Goal: Task Accomplishment & Management: Complete application form

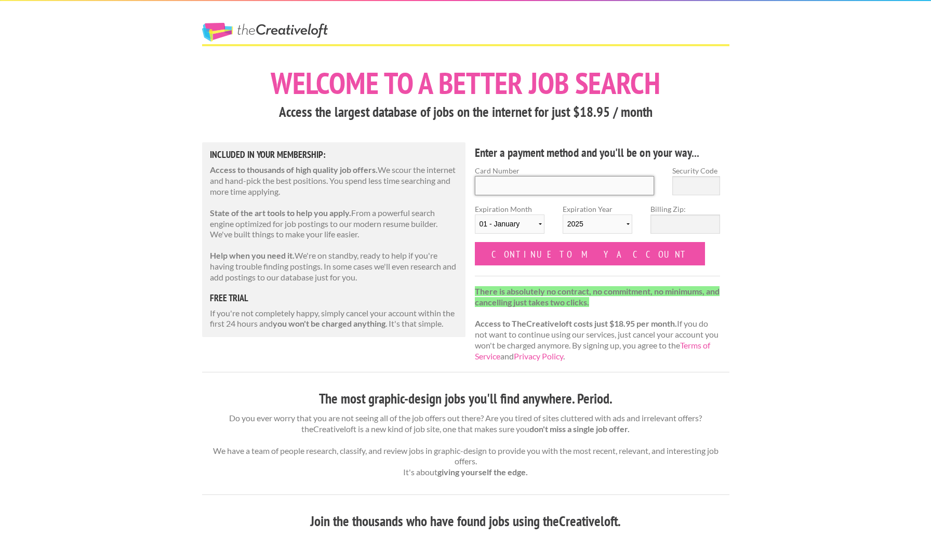
click at [579, 183] on input "Card Number" at bounding box center [565, 185] width 180 height 19
type input "[CREDIT_CARD_NUMBER]"
type input "916"
select select "08"
select select "2028"
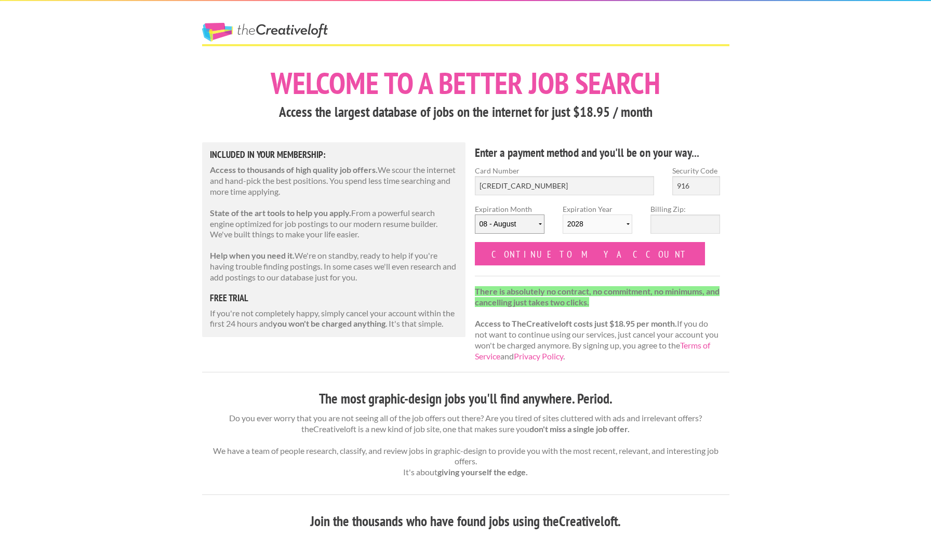
click at [534, 219] on select "01 - January 02 - February 03 - March 04 - April 05 - May 06 - June 07 - July 0…" at bounding box center [510, 224] width 70 height 19
click at [695, 222] on input "Billing Zip:" at bounding box center [685, 224] width 70 height 19
type input "11733"
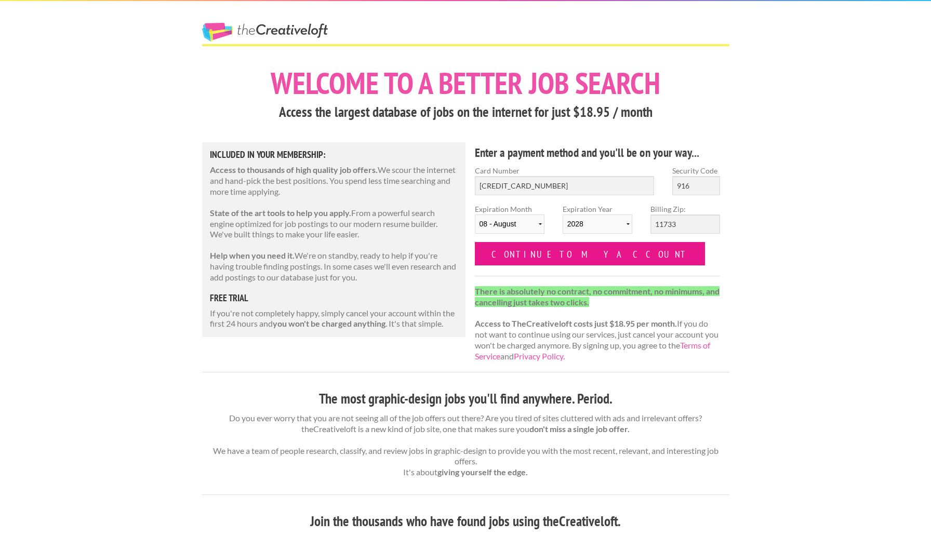
click at [558, 250] on input "Continue to my account" at bounding box center [590, 253] width 231 height 23
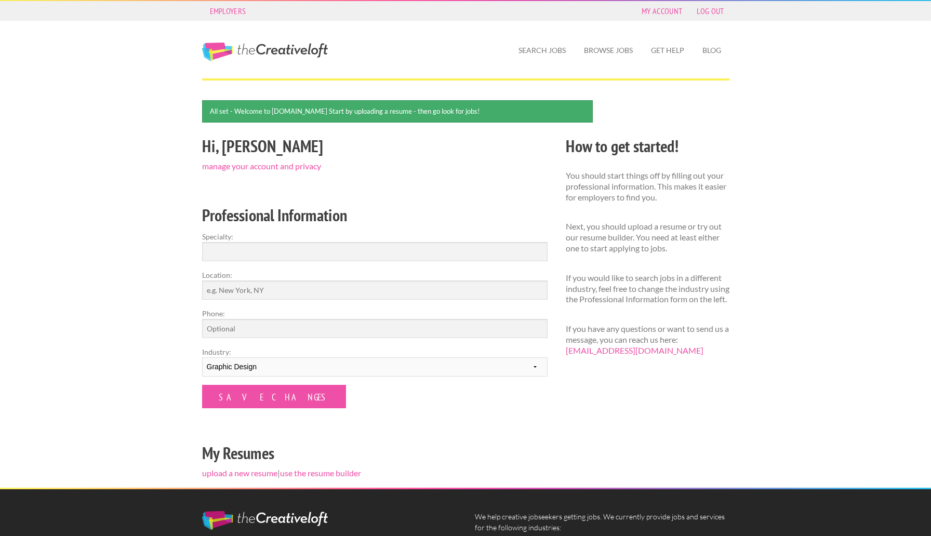
click at [446, 237] on label "Specialty:" at bounding box center [374, 236] width 345 height 11
click at [446, 242] on input "Specialty:" at bounding box center [374, 251] width 345 height 19
click at [446, 245] on input "Specialty:" at bounding box center [374, 251] width 345 height 19
type input "g"
type input "Graphic design"
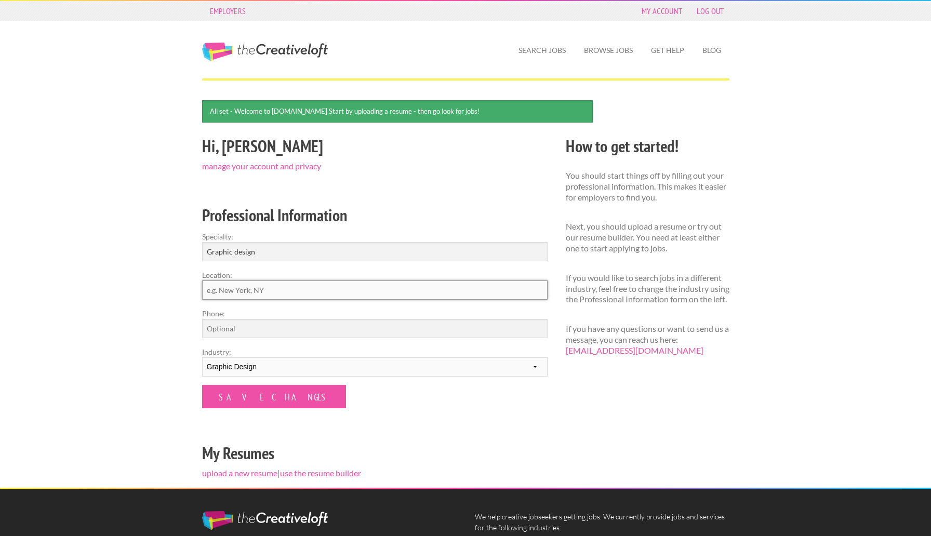
click at [454, 292] on input "Location:" at bounding box center [374, 290] width 345 height 19
type input "savannag georgia"
click at [342, 329] on input "Phone:" at bounding box center [374, 328] width 345 height 19
type input "6313716950"
click at [327, 368] on select "--------- Fashion Interior Design Photography Event Planning Entertainment Musi…" at bounding box center [374, 366] width 345 height 19
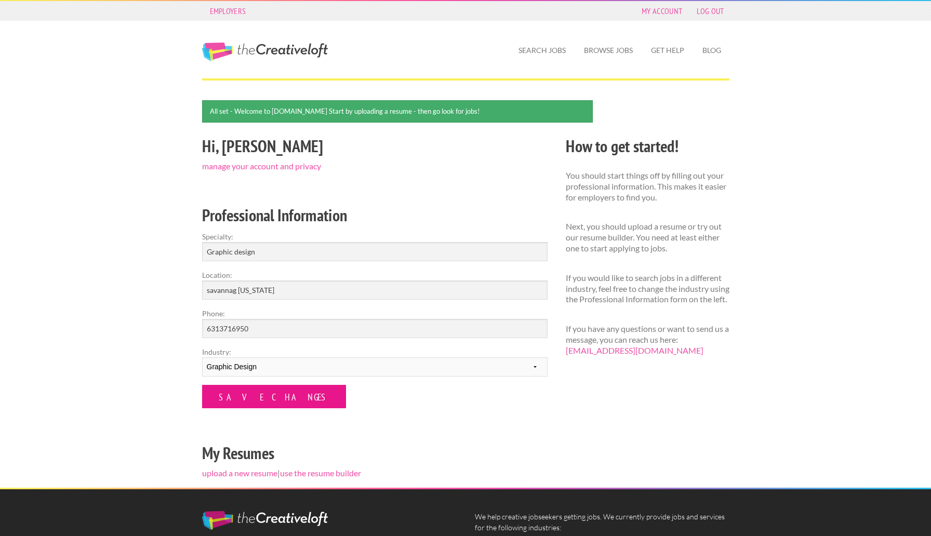
click at [279, 392] on input "Save Changes" at bounding box center [274, 396] width 144 height 23
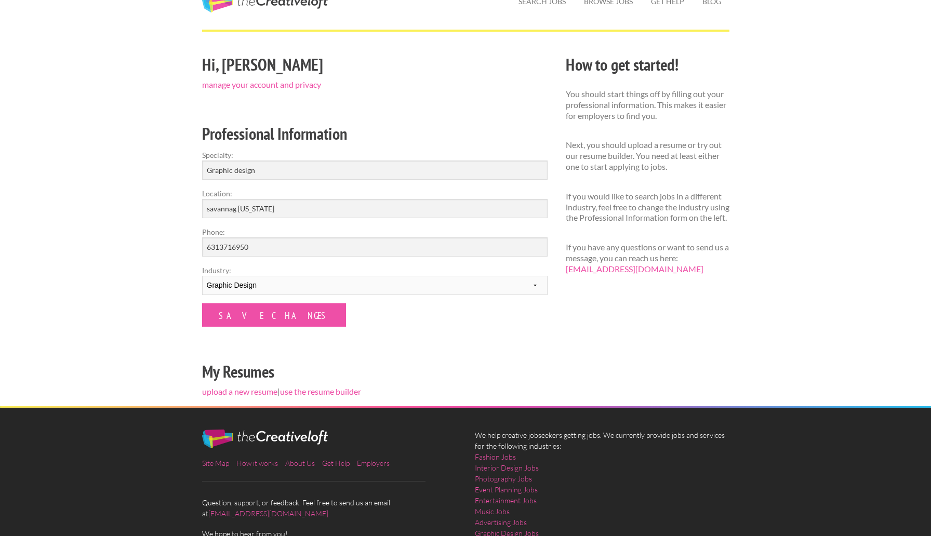
scroll to position [67, 0]
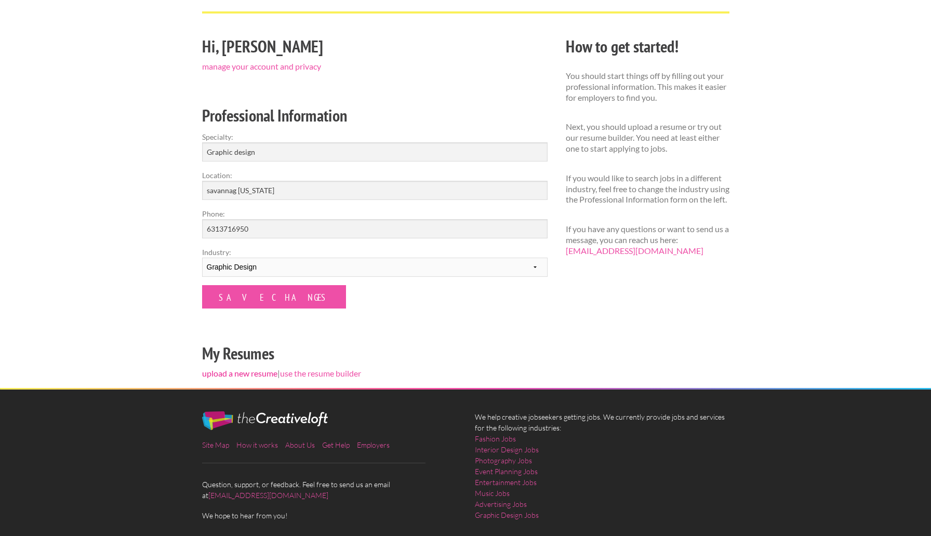
click at [268, 374] on link "upload a new resume" at bounding box center [239, 373] width 75 height 10
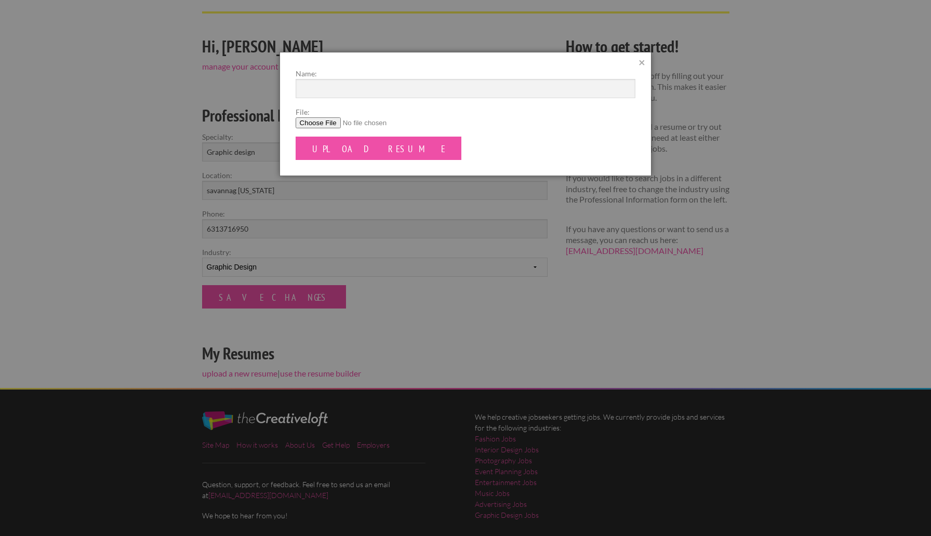
click at [318, 124] on input "File:" at bounding box center [466, 122] width 340 height 11
type input "C:\fakepath\EmmaGildayResume.pdf"
click at [371, 150] on input "Upload Resume" at bounding box center [379, 148] width 166 height 23
type input "Resume"
click at [369, 149] on input "Upload Resume" at bounding box center [379, 148] width 166 height 23
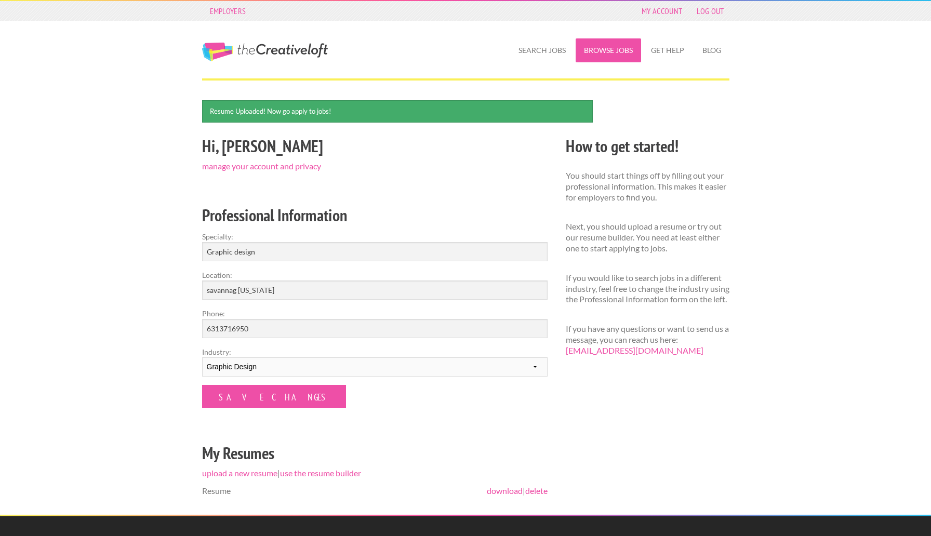
click at [597, 48] on link "Browse Jobs" at bounding box center [608, 50] width 65 height 24
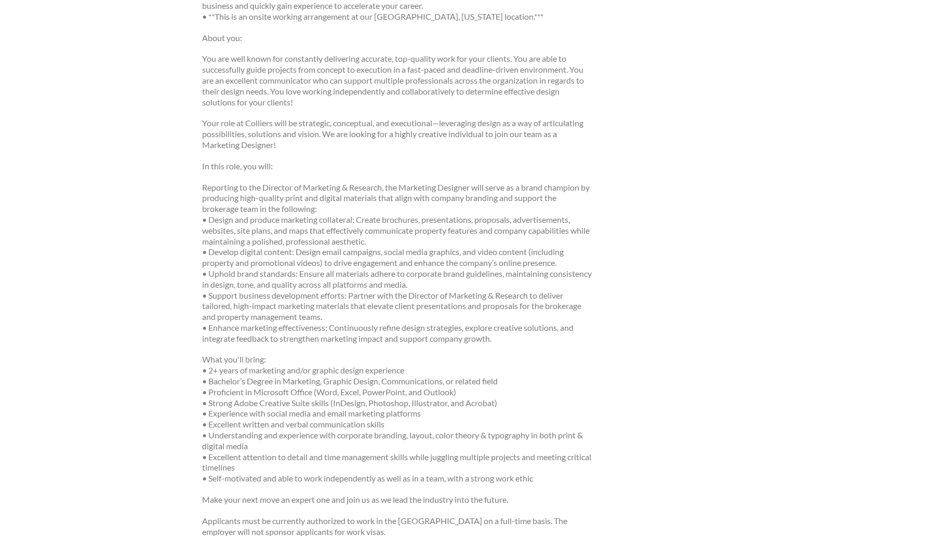
scroll to position [674, 0]
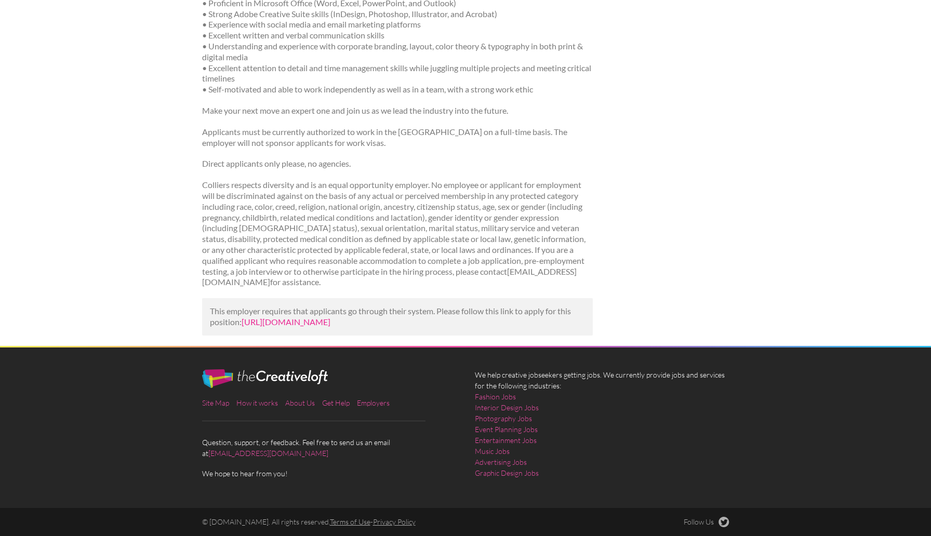
click at [330, 317] on link "https://www.linkedin.com/jobs/view/marketing-designer-graphic-designer-at-colli…" at bounding box center [286, 322] width 89 height 10
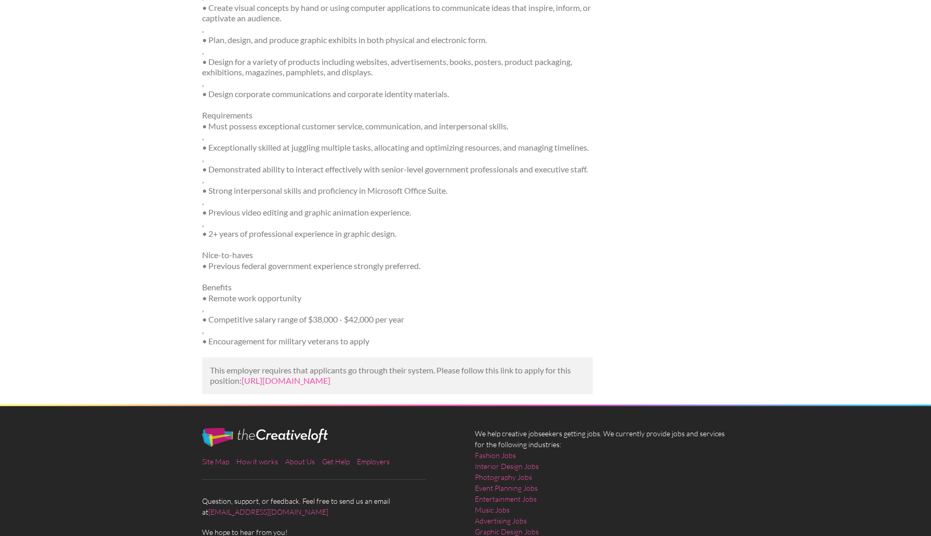
scroll to position [410, 0]
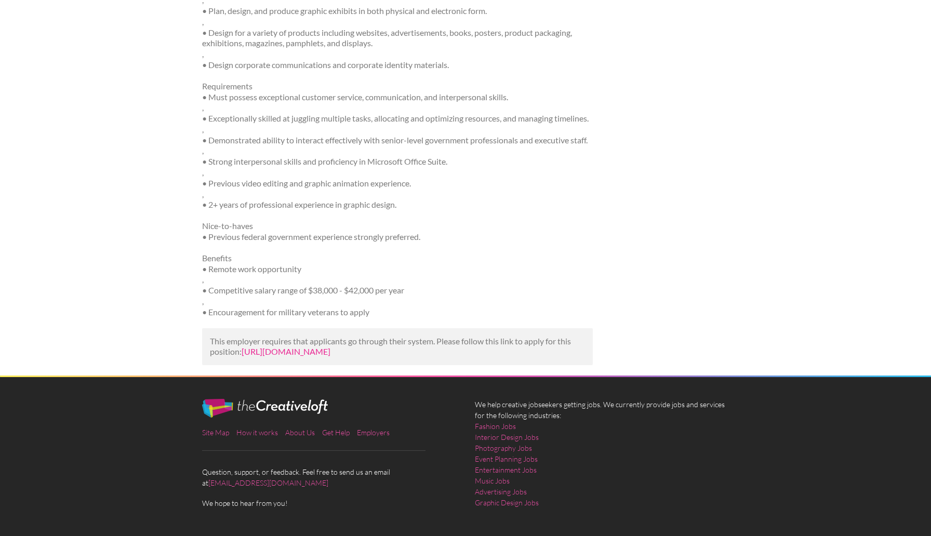
click at [330, 356] on link "https://www.tealhq.com/job/graphic-design-specialist_40cbe49b-4f5e-423b-97c6-52…" at bounding box center [286, 352] width 89 height 10
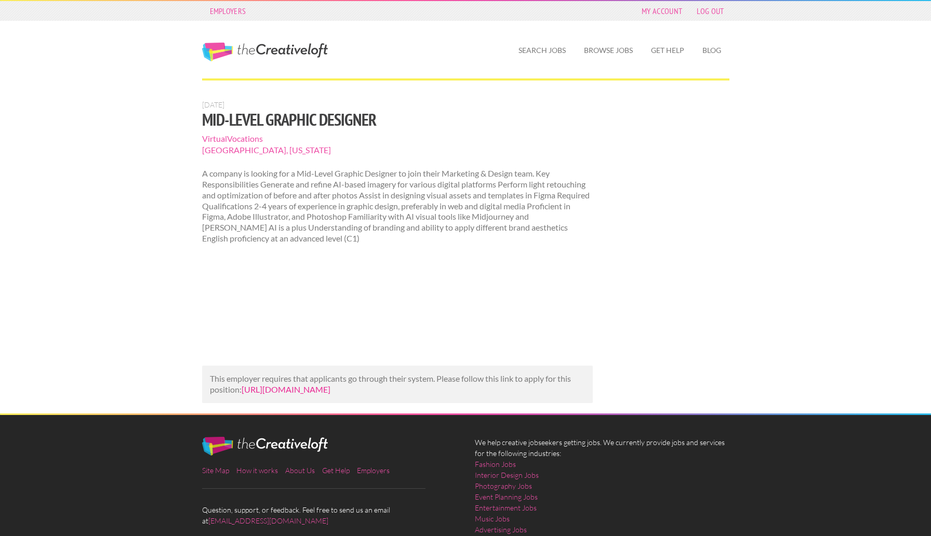
click at [323, 394] on link "https://www.talent.com/view?id=539cd64488bc&utm_campaign=google_jobs_apply&utm_…" at bounding box center [286, 389] width 89 height 10
